Goal: Navigation & Orientation: Find specific page/section

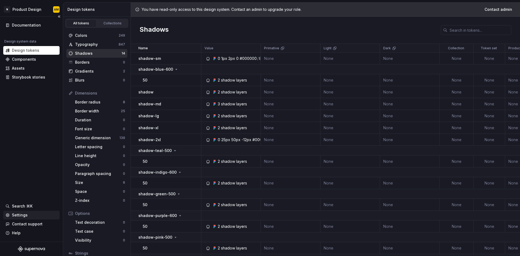
click at [21, 215] on div "Settings" at bounding box center [20, 214] width 16 height 5
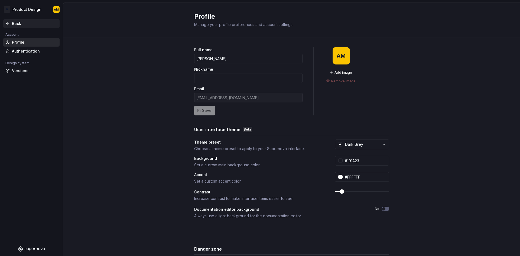
click at [8, 22] on icon at bounding box center [7, 23] width 4 height 4
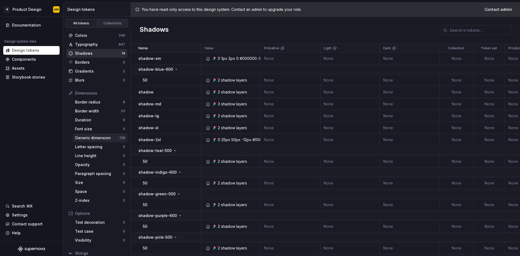
click at [112, 140] on div "Generic dimension" at bounding box center [97, 137] width 44 height 5
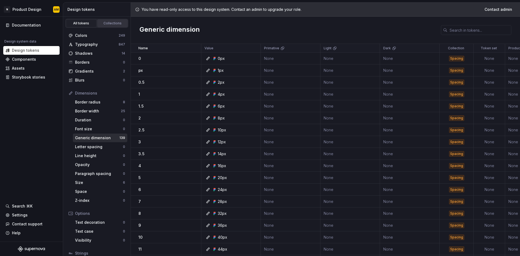
click at [102, 23] on div "Collections" at bounding box center [112, 23] width 27 height 4
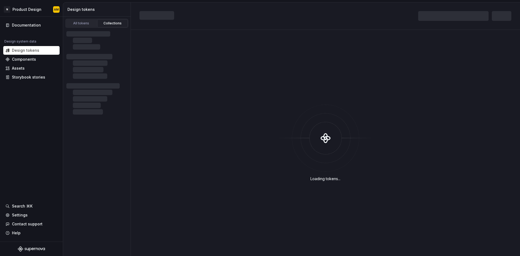
click at [108, 21] on div "Collections" at bounding box center [112, 23] width 27 height 4
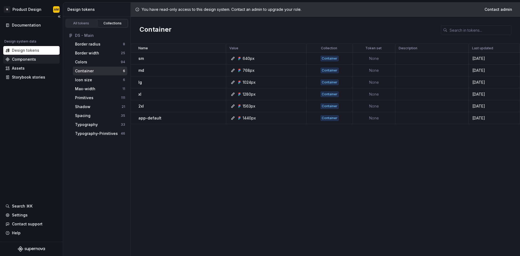
click at [30, 61] on div "Components" at bounding box center [24, 59] width 24 height 5
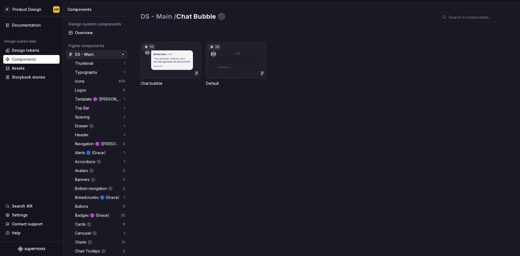
click at [94, 55] on div "DS - Main" at bounding box center [95, 54] width 40 height 5
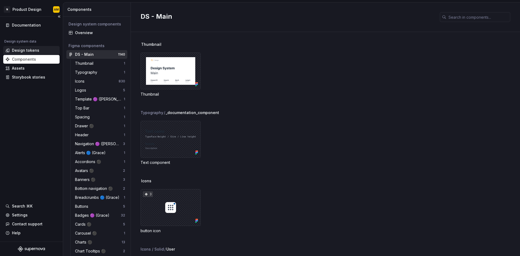
click at [30, 52] on div "Design tokens" at bounding box center [25, 50] width 27 height 5
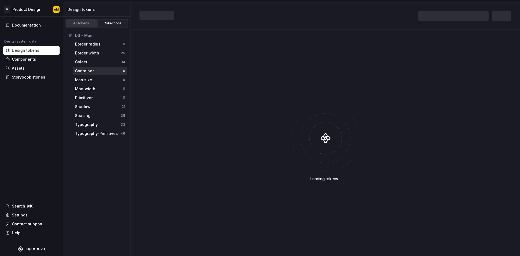
click at [87, 25] on div "All tokens" at bounding box center [81, 23] width 27 height 4
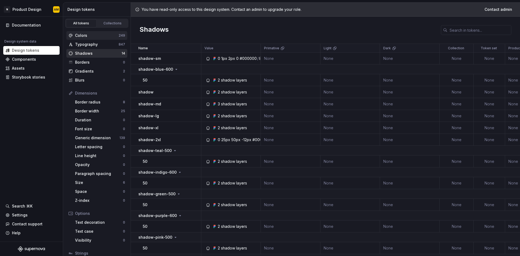
click at [90, 35] on div "Colors" at bounding box center [97, 35] width 44 height 5
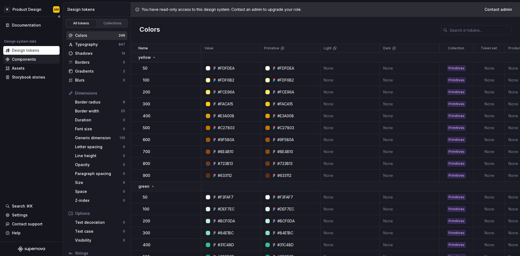
click at [19, 60] on div "Components" at bounding box center [24, 59] width 24 height 5
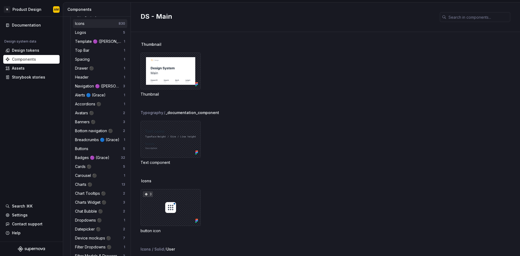
scroll to position [54, 0]
